Goal: Task Accomplishment & Management: Manage account settings

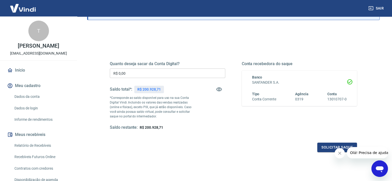
scroll to position [52, 0]
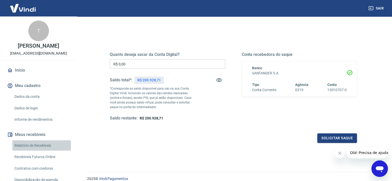
click at [43, 150] on link "Relatório de Recebíveis" at bounding box center [41, 145] width 59 height 11
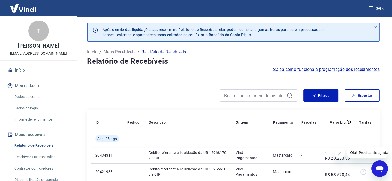
scroll to position [26, 0]
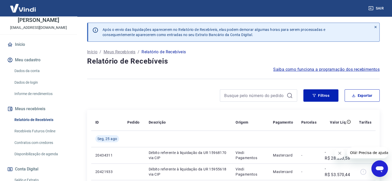
click at [34, 148] on link "Contratos com credores" at bounding box center [41, 143] width 59 height 11
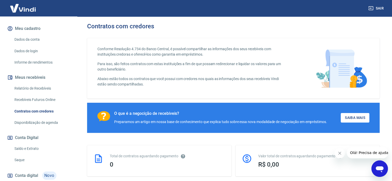
scroll to position [77, 0]
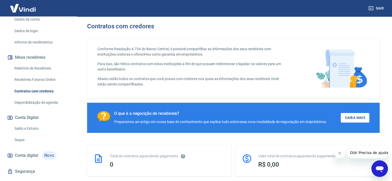
click at [35, 133] on link "Saldo e Extrato" at bounding box center [41, 128] width 59 height 11
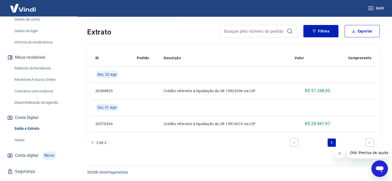
scroll to position [94, 0]
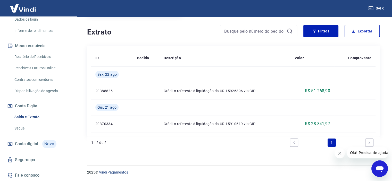
click at [37, 68] on link "Recebíveis Futuros Online" at bounding box center [41, 68] width 59 height 11
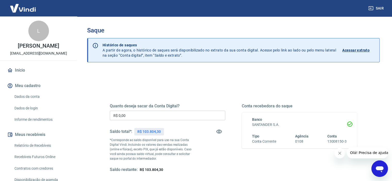
click at [148, 117] on input "R$ 0,00" at bounding box center [167, 116] width 115 height 10
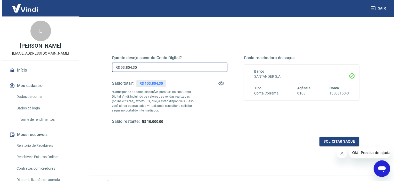
scroll to position [52, 0]
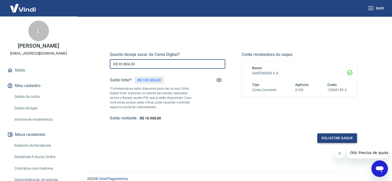
type input "R$ 93.804,30"
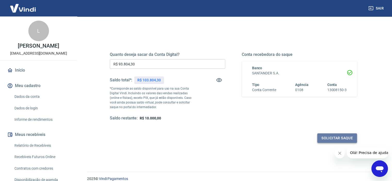
click at [331, 138] on button "Solicitar saque" at bounding box center [337, 139] width 40 height 10
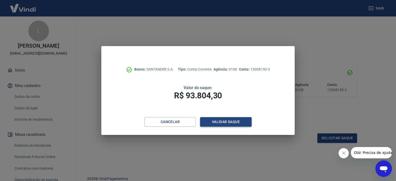
click at [223, 123] on button "Validar saque" at bounding box center [226, 122] width 52 height 10
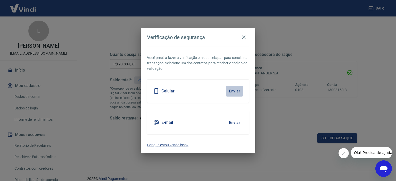
click at [236, 89] on button "Enviar" at bounding box center [234, 91] width 17 height 11
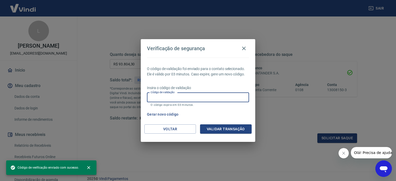
click at [206, 99] on input "Código de validação" at bounding box center [198, 98] width 102 height 10
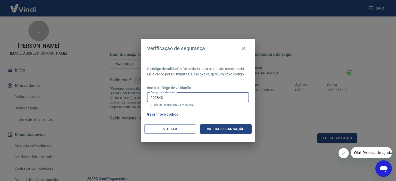
type input "292843"
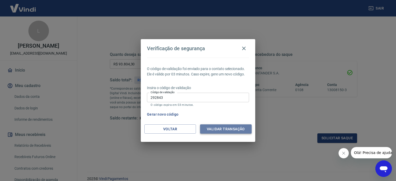
click at [211, 127] on button "Validar transação" at bounding box center [226, 129] width 52 height 10
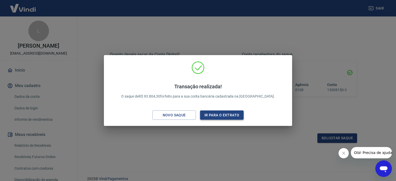
click at [211, 116] on button "Ir para o extrato" at bounding box center [222, 116] width 44 height 10
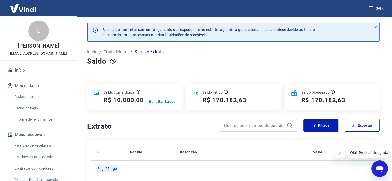
click at [382, 9] on button "Sair" at bounding box center [376, 9] width 19 height 10
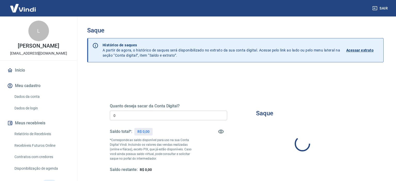
type input "R$ 0,00"
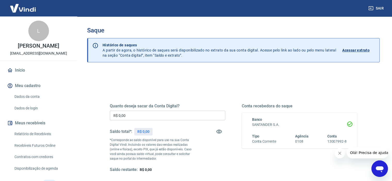
click at [39, 134] on link "Relatório de Recebíveis" at bounding box center [41, 134] width 59 height 11
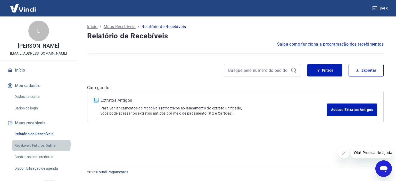
click at [41, 144] on link "Recebíveis Futuros Online" at bounding box center [41, 145] width 59 height 11
